Goal: Task Accomplishment & Management: Manage account settings

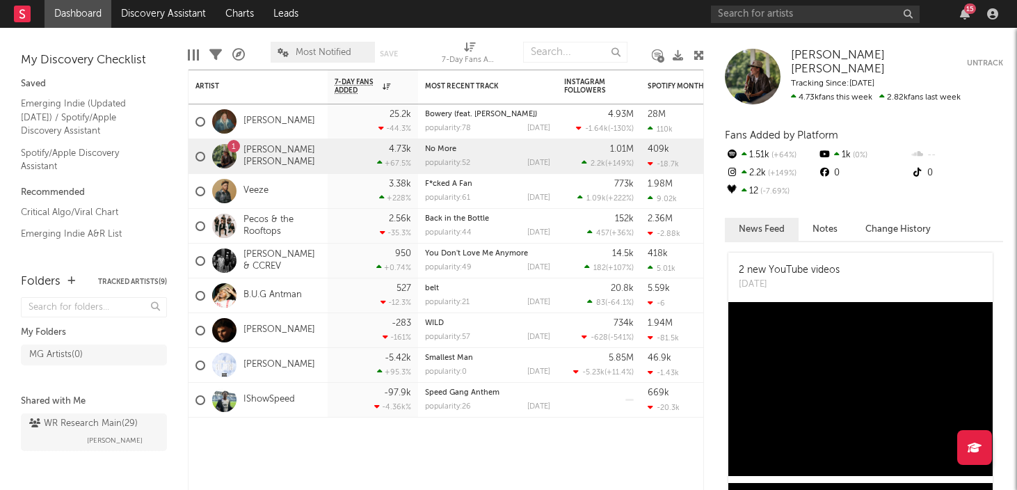
click at [83, 15] on link "Dashboard" at bounding box center [78, 14] width 67 height 28
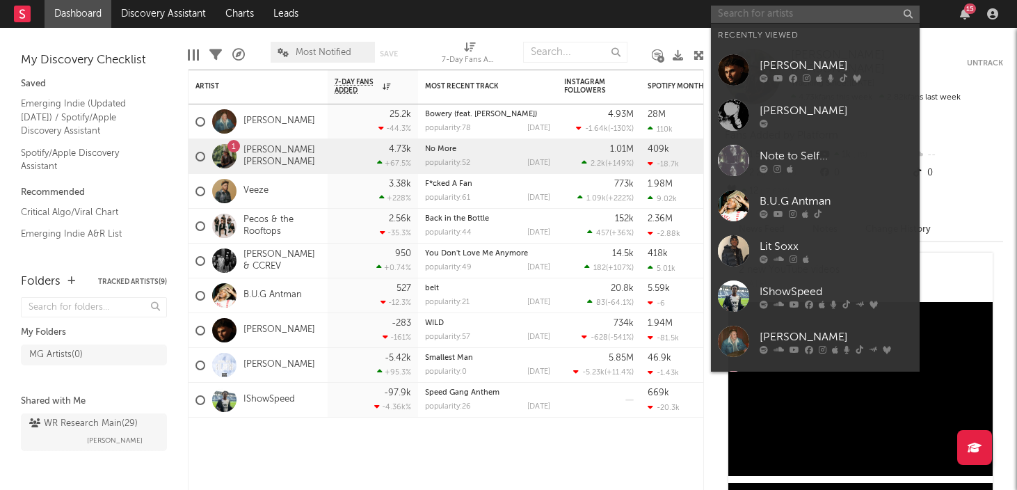
click at [739, 16] on input "text" at bounding box center [815, 14] width 209 height 17
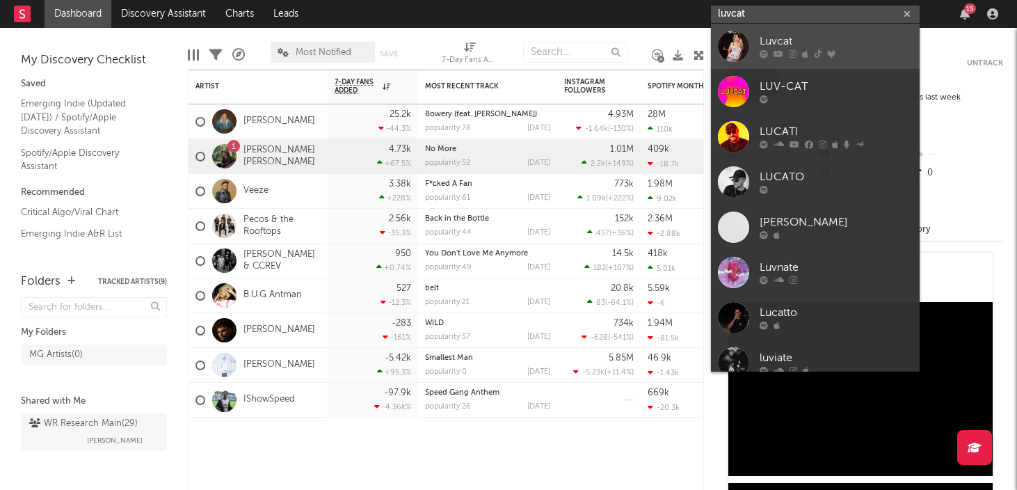
type input "luvcat"
click at [777, 42] on div "Luvcat" at bounding box center [836, 41] width 153 height 17
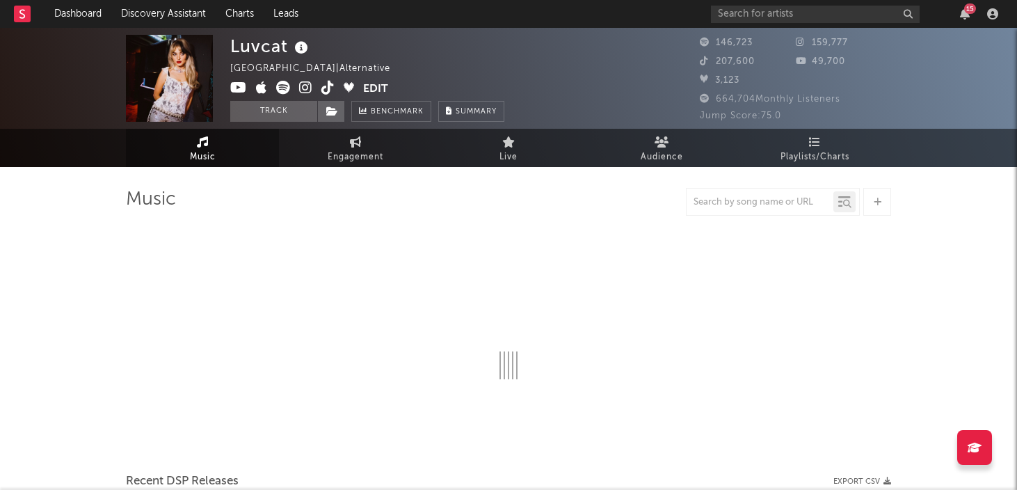
select select "6m"
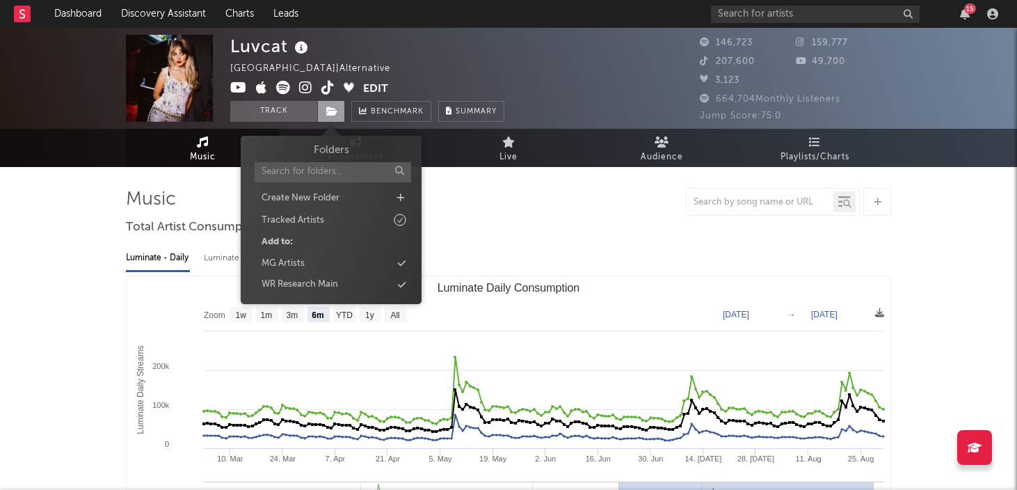
click at [338, 106] on icon at bounding box center [332, 111] width 12 height 10
click at [286, 199] on div "Create New Folder" at bounding box center [301, 198] width 78 height 14
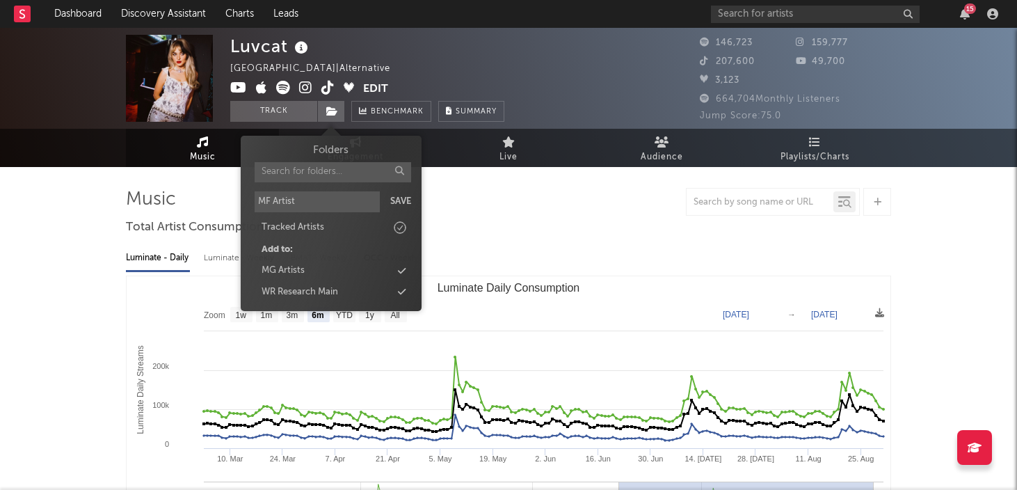
type input "MF Artists"
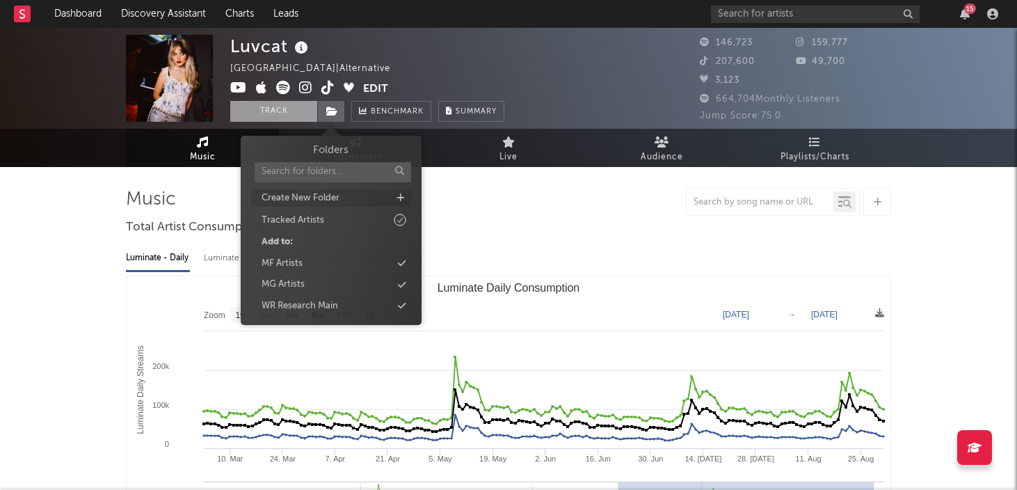
click at [276, 109] on button "Track" at bounding box center [273, 111] width 87 height 21
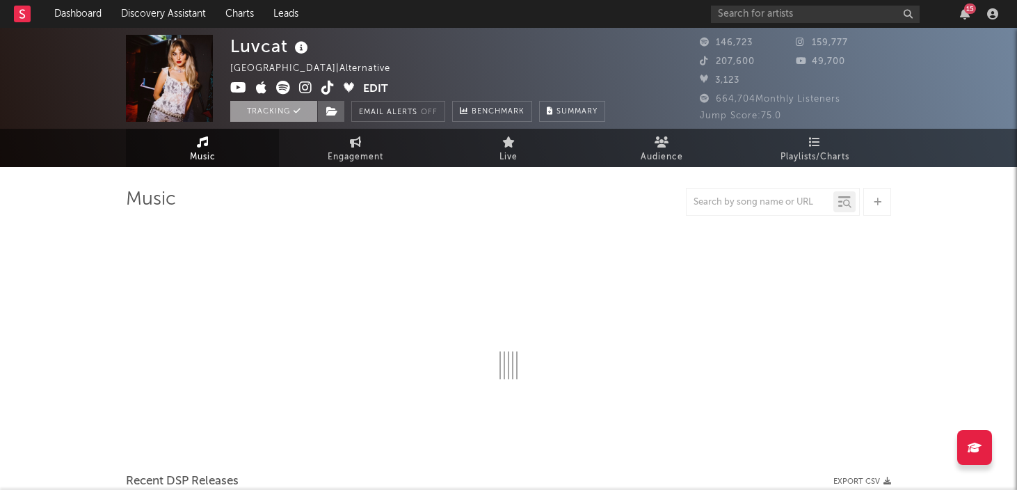
select select "6m"
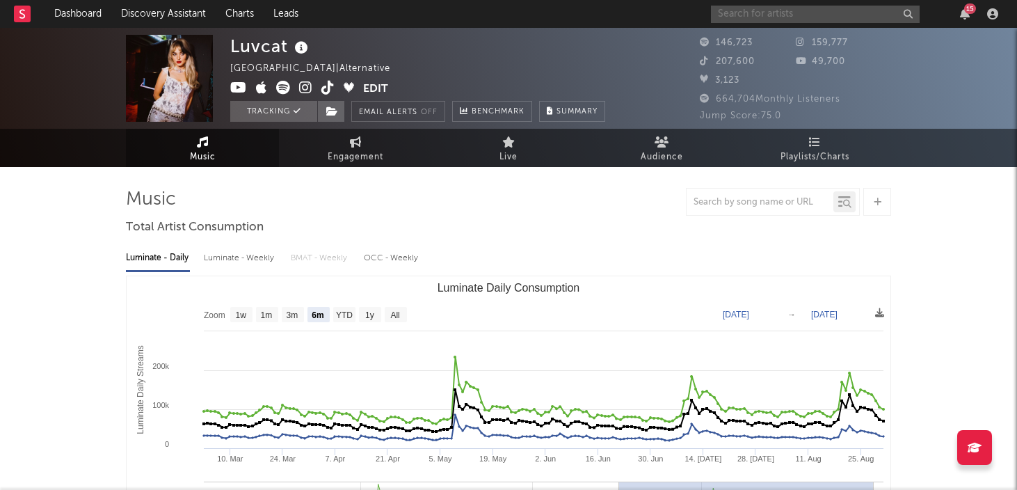
click at [762, 16] on input "text" at bounding box center [815, 14] width 209 height 17
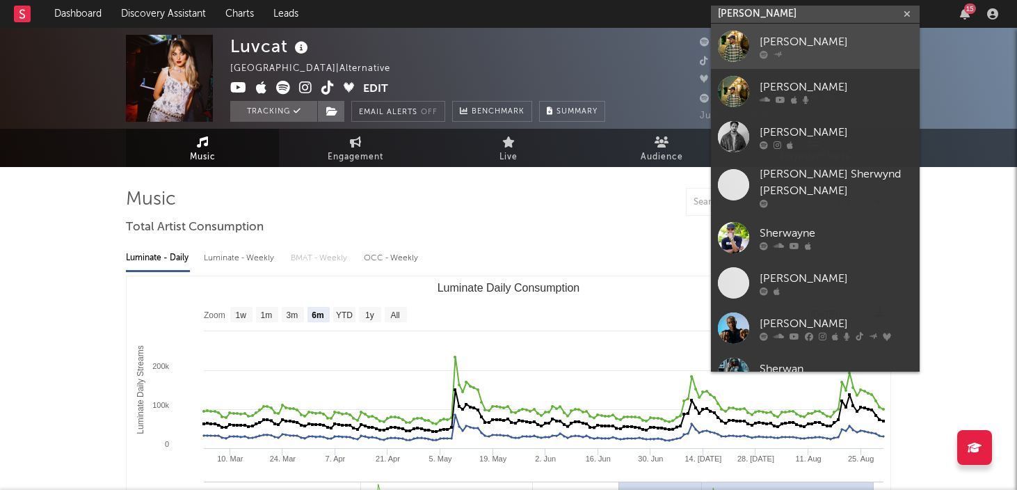
type input "[PERSON_NAME]"
click at [775, 37] on div "[PERSON_NAME]" at bounding box center [836, 41] width 153 height 17
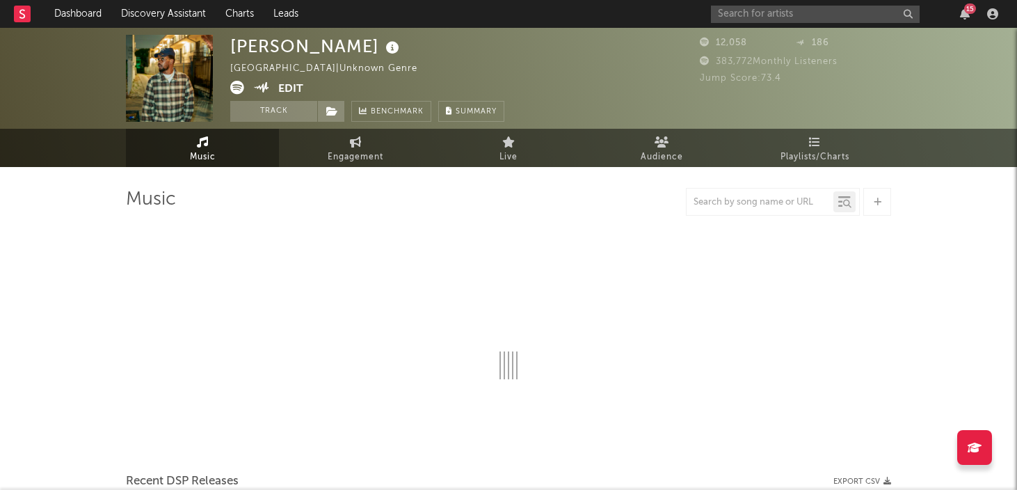
select select "6m"
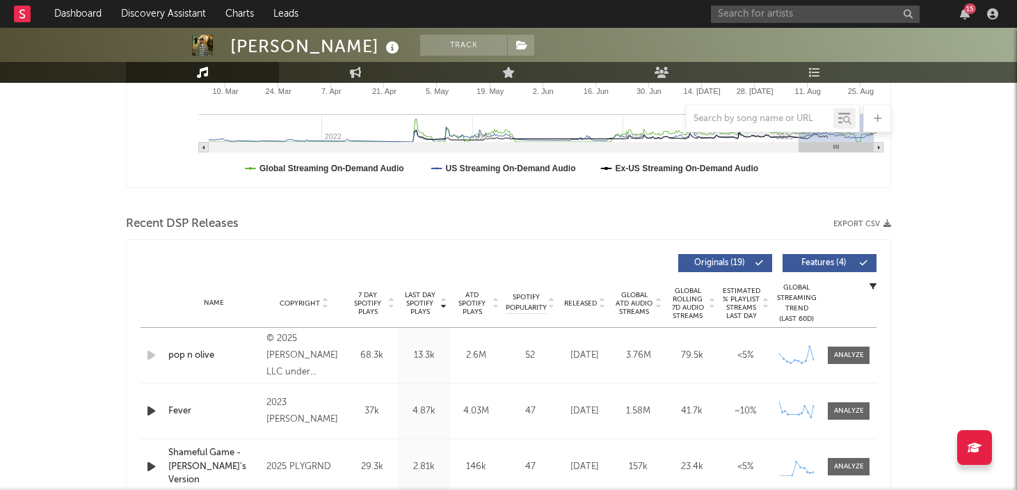
scroll to position [382, 0]
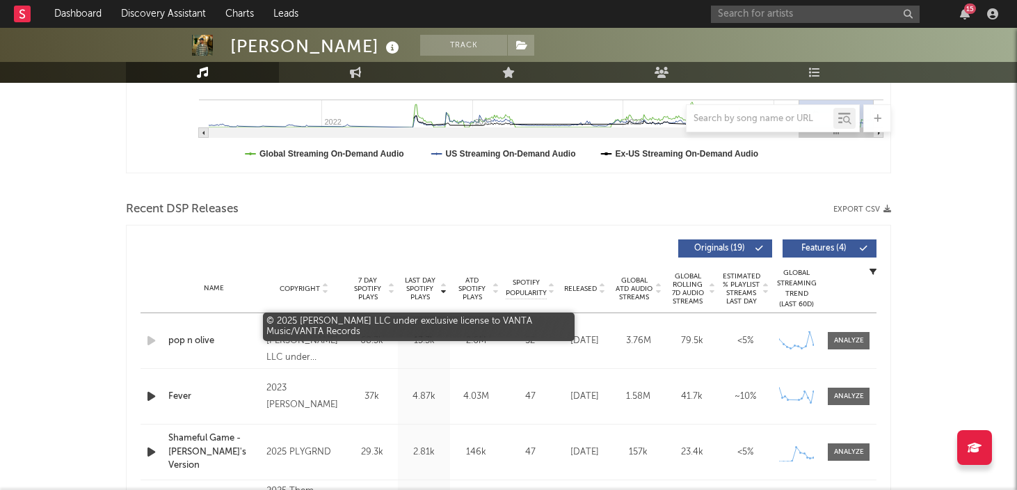
click at [317, 354] on div "© 2025 [PERSON_NAME] LLC under exclusive license to VANTA Music/VANTA Records" at bounding box center [305, 341] width 76 height 50
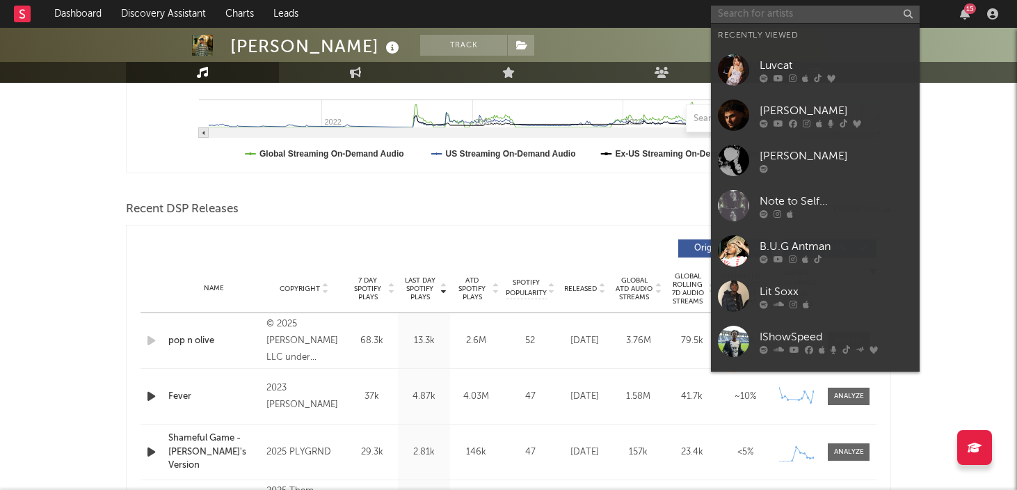
click at [735, 17] on input "text" at bounding box center [815, 14] width 209 height 17
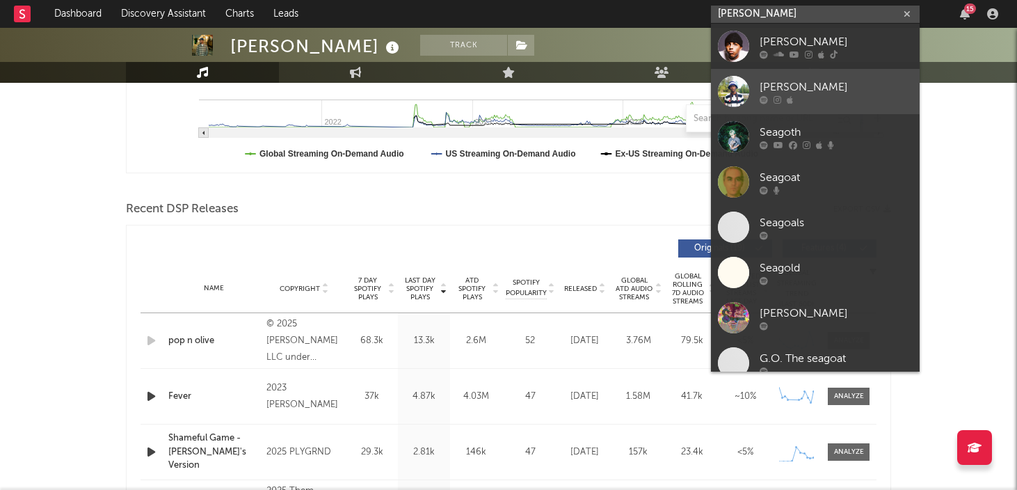
type input "[PERSON_NAME]"
click at [766, 81] on div "[PERSON_NAME]" at bounding box center [836, 87] width 153 height 17
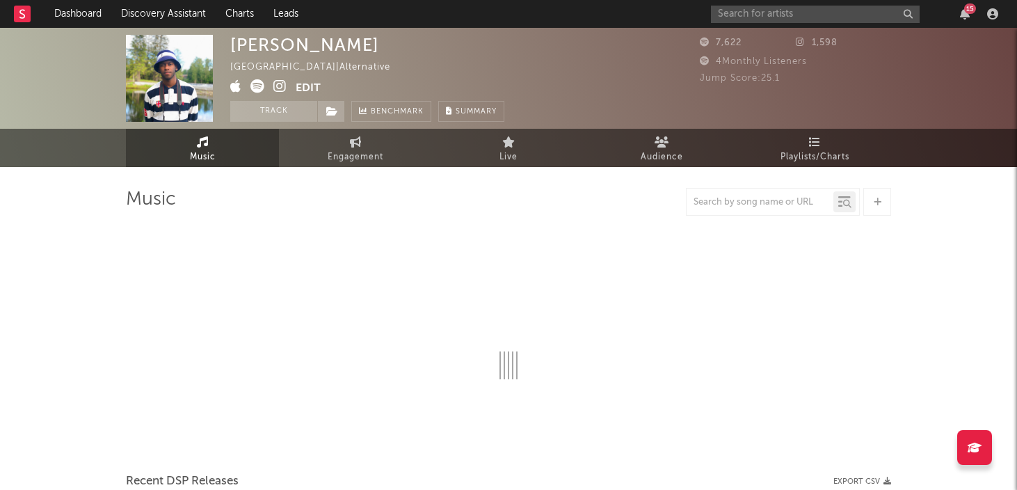
select select "6m"
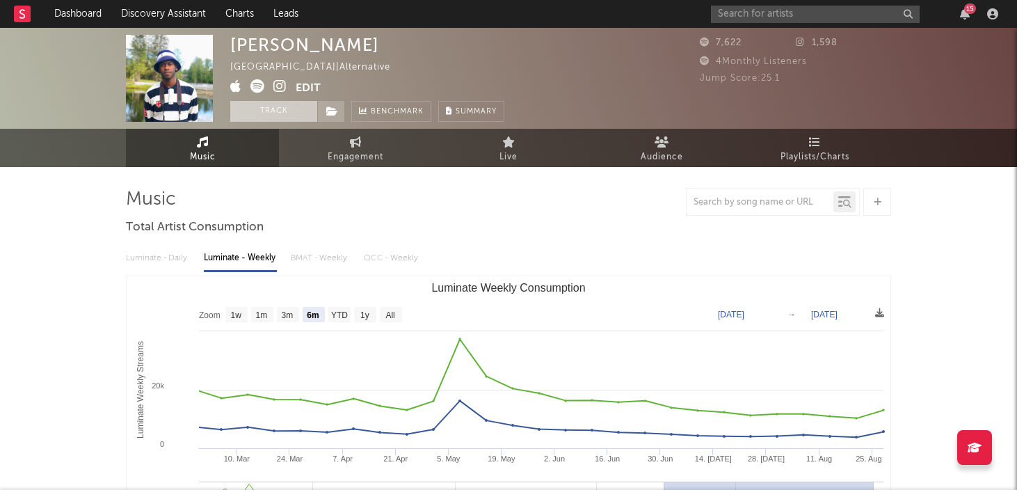
click at [274, 115] on button "Track" at bounding box center [273, 111] width 87 height 21
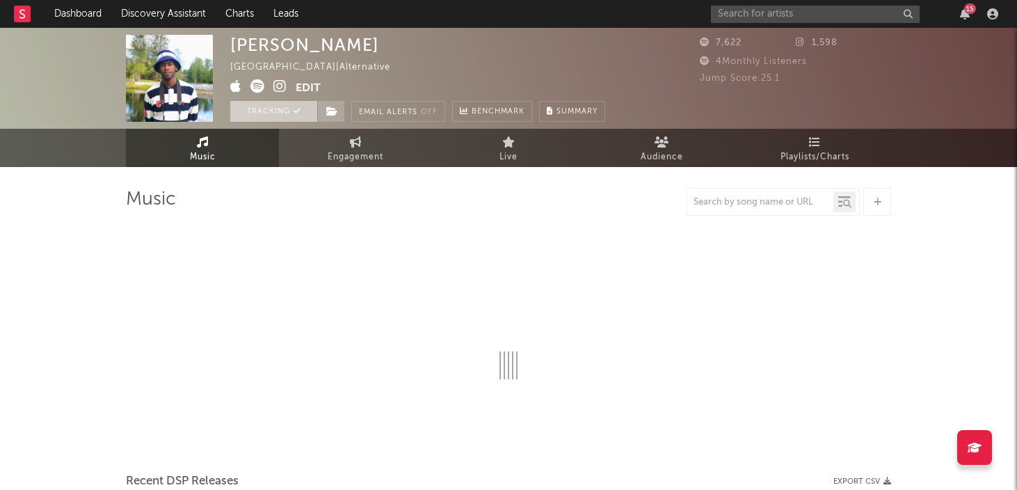
select select "6m"
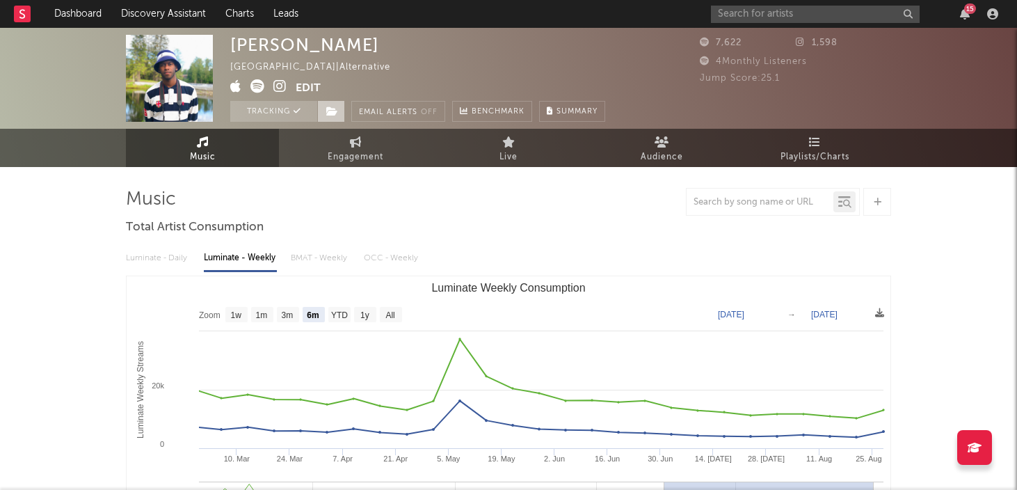
click at [331, 111] on icon at bounding box center [332, 111] width 12 height 10
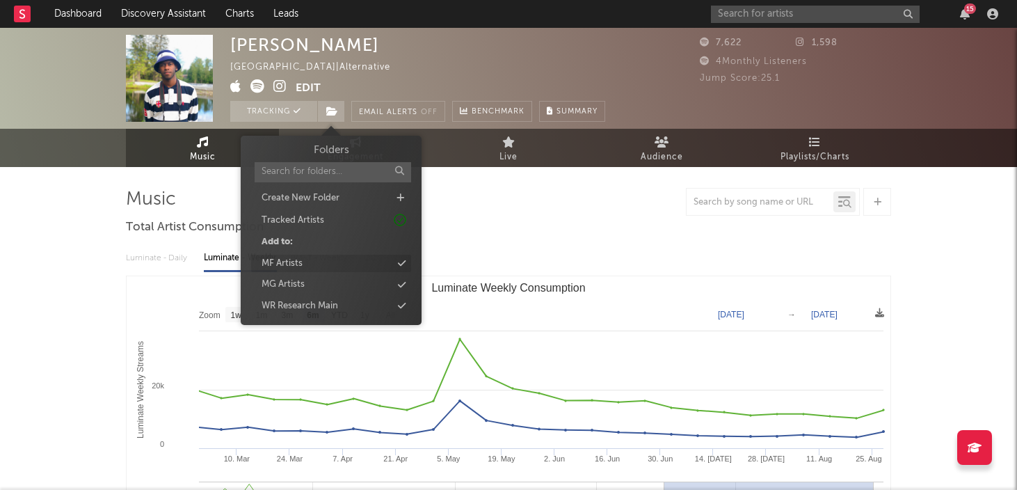
click at [296, 265] on div "MF Artists" at bounding box center [282, 264] width 41 height 14
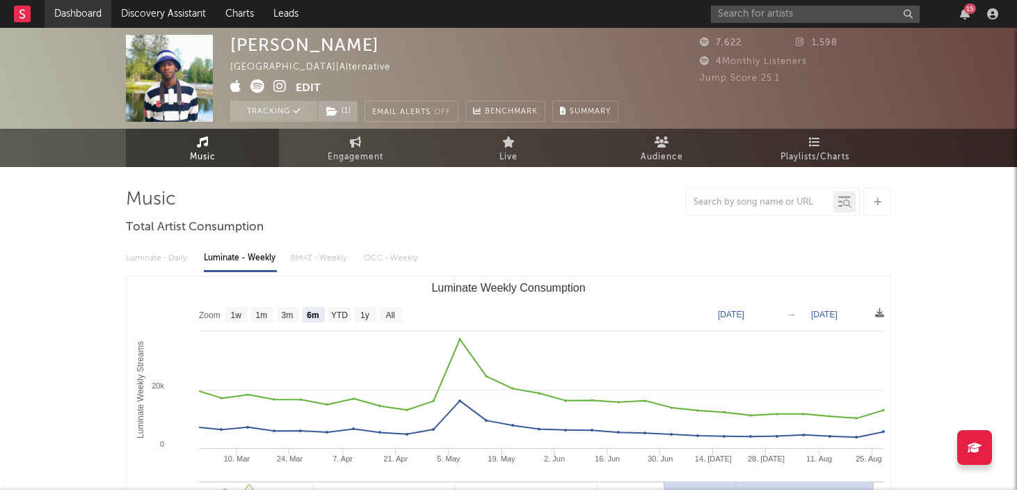
click at [77, 15] on link "Dashboard" at bounding box center [78, 14] width 67 height 28
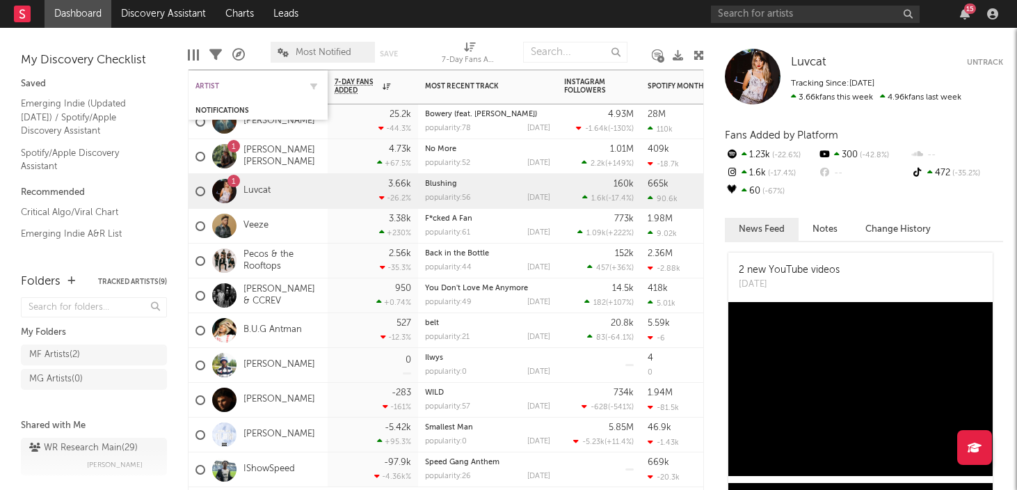
click at [213, 87] on div "Artist" at bounding box center [248, 86] width 104 height 8
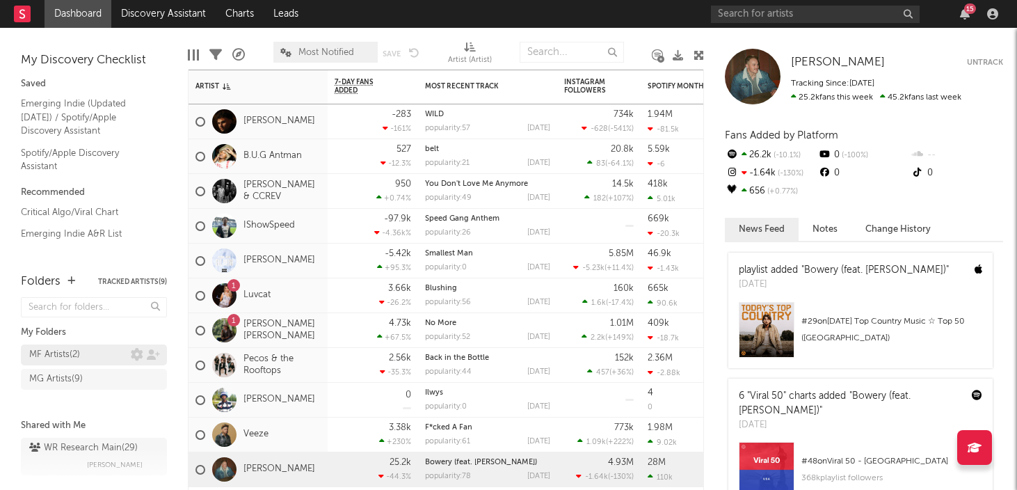
click at [66, 357] on div "MF Artists ( 2 )" at bounding box center [54, 355] width 51 height 17
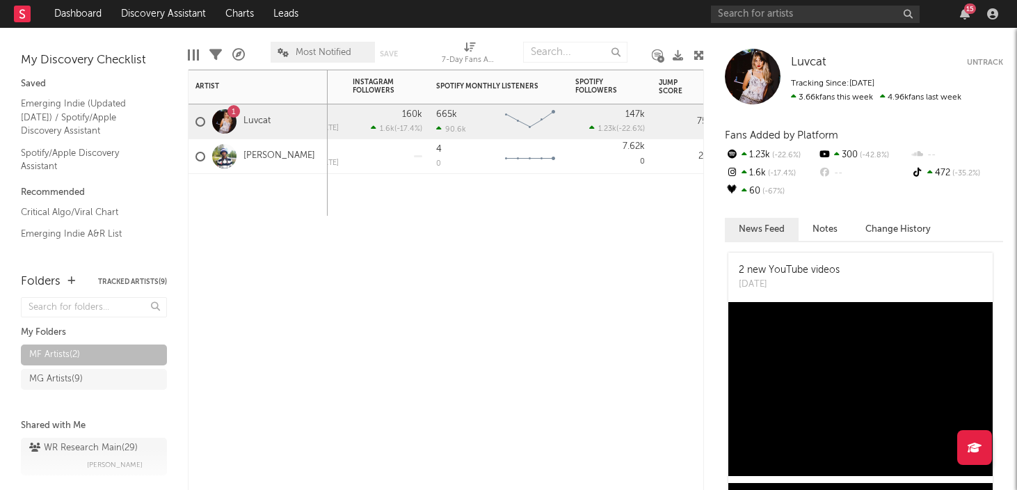
click at [234, 112] on div "1" at bounding box center [234, 112] width 4 height 0
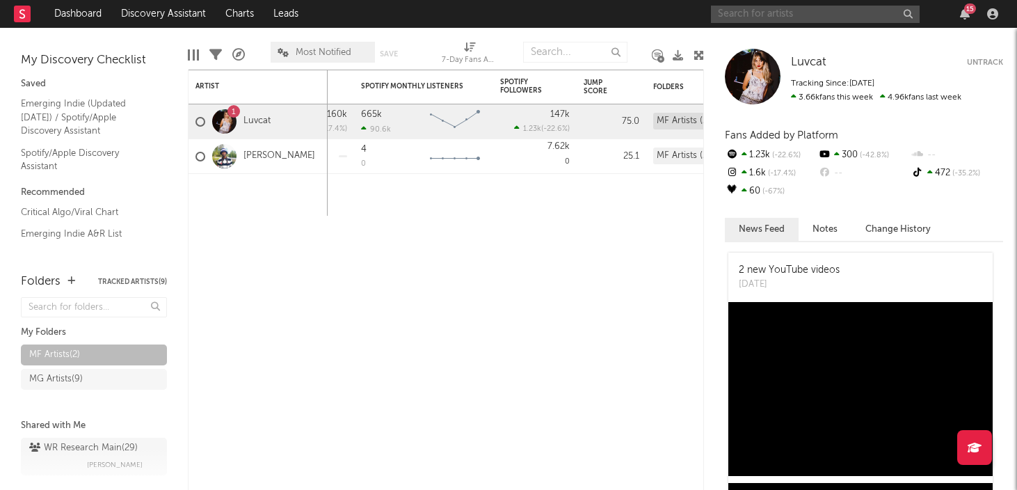
click at [770, 16] on input "text" at bounding box center [815, 14] width 209 height 17
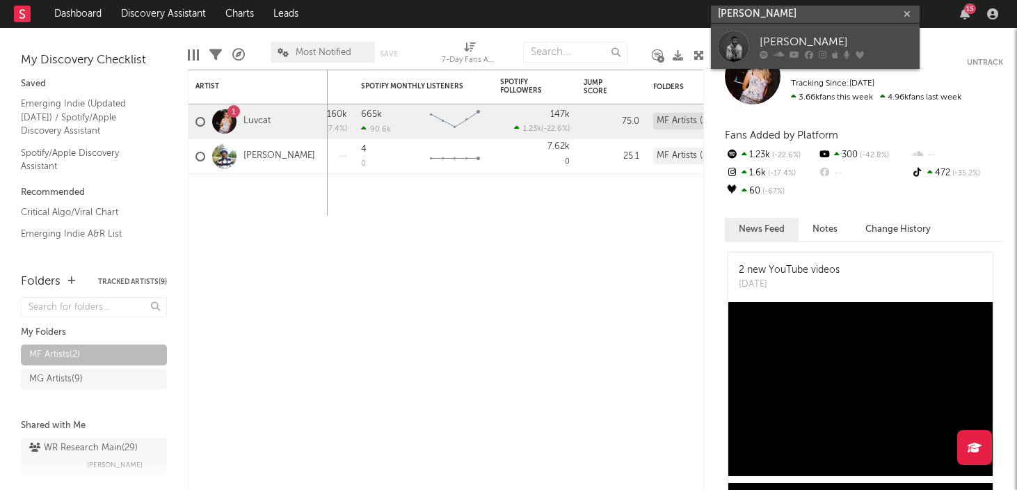
type input "[PERSON_NAME]"
click at [800, 40] on div "[PERSON_NAME]" at bounding box center [836, 41] width 153 height 17
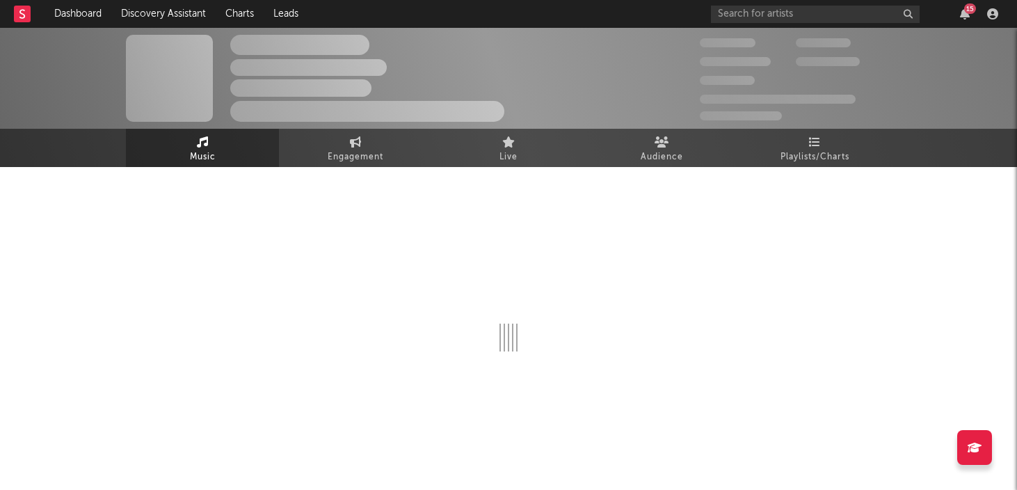
select select "6m"
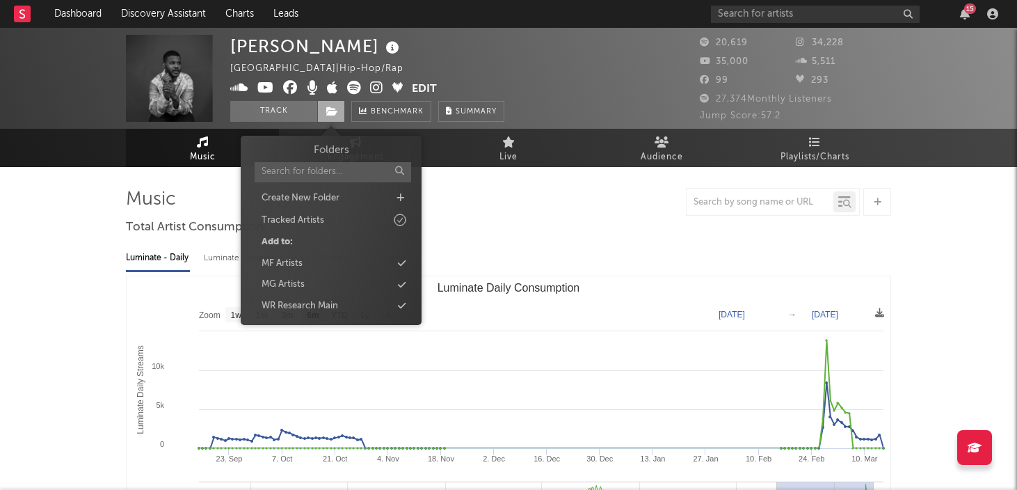
click at [329, 111] on icon at bounding box center [332, 111] width 12 height 10
click at [299, 260] on div "MF Artists" at bounding box center [282, 264] width 41 height 14
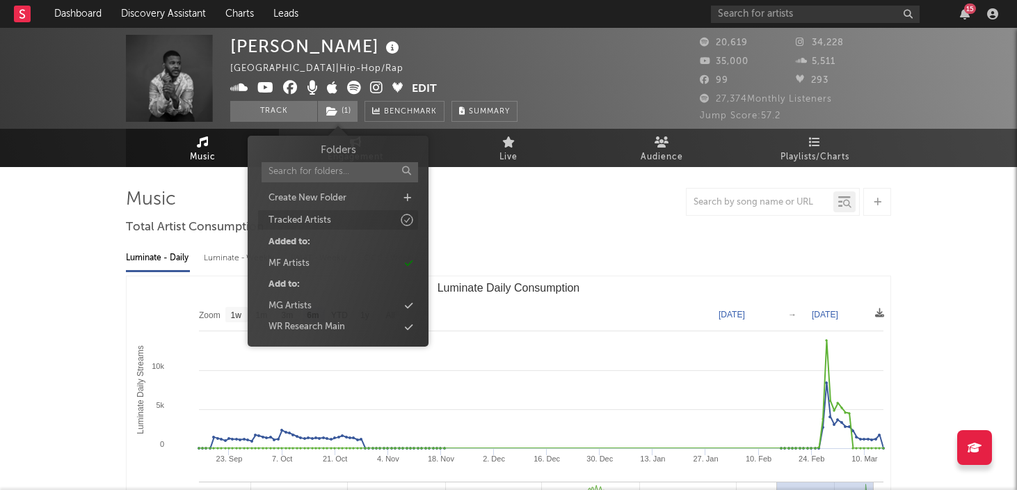
click at [309, 216] on div "Tracked Artists" at bounding box center [300, 221] width 63 height 14
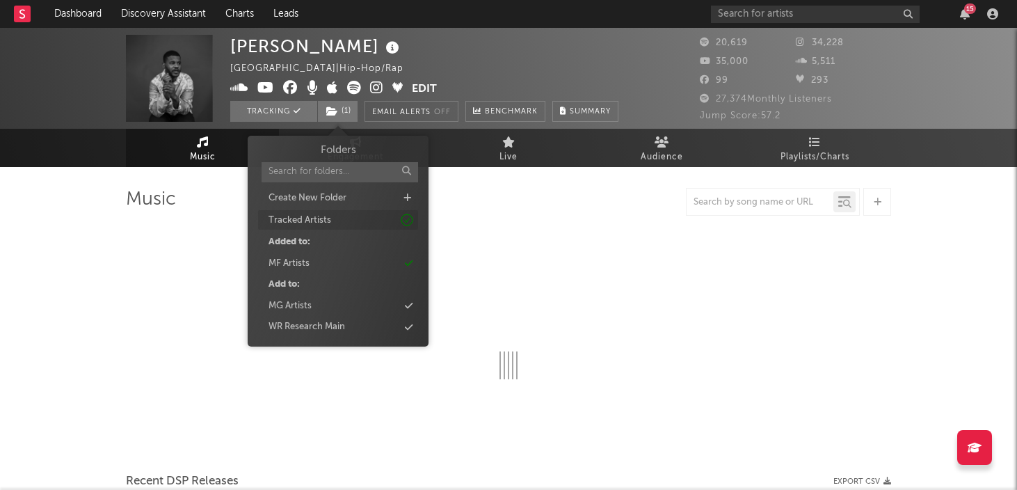
select select "6m"
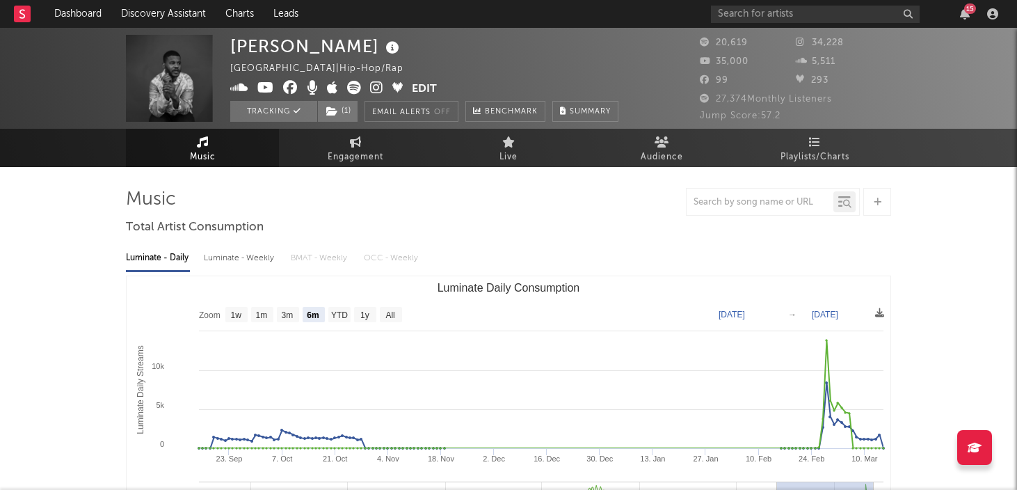
click at [81, 24] on link "Dashboard" at bounding box center [78, 14] width 67 height 28
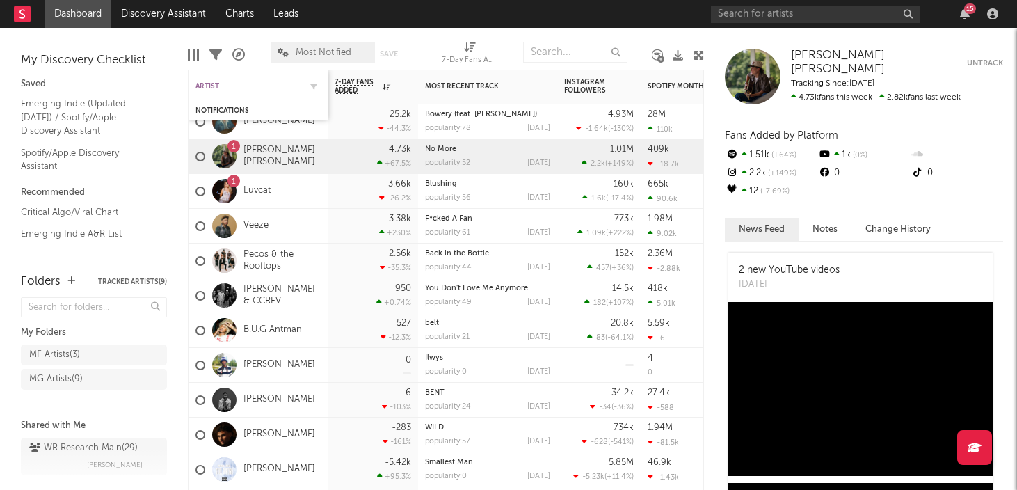
click at [216, 89] on div "Artist" at bounding box center [248, 86] width 104 height 8
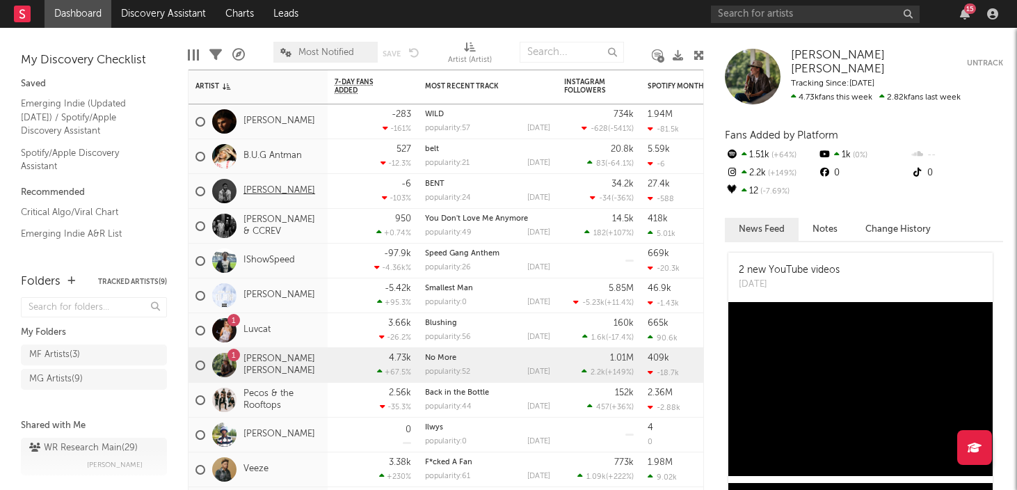
click at [257, 185] on link "[PERSON_NAME]" at bounding box center [280, 191] width 72 height 12
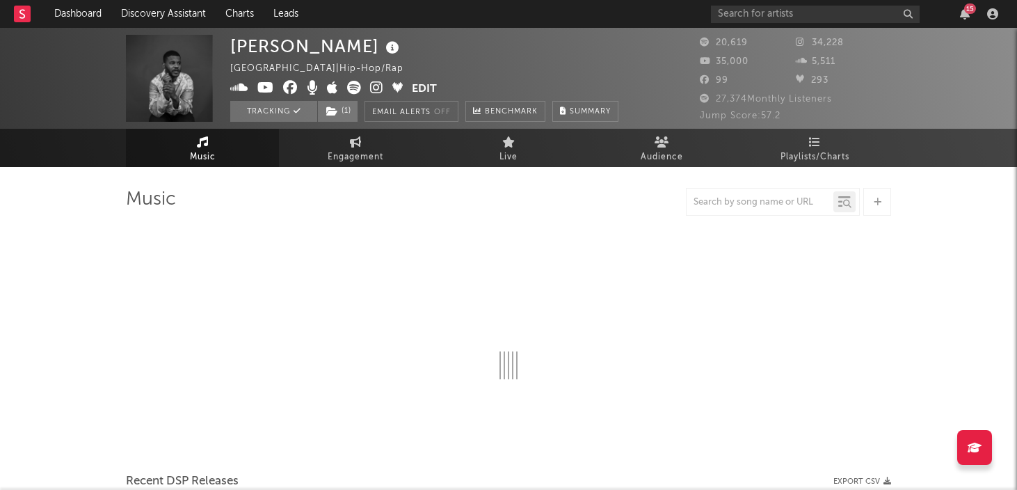
select select "6m"
